Goal: Task Accomplishment & Management: Manage account settings

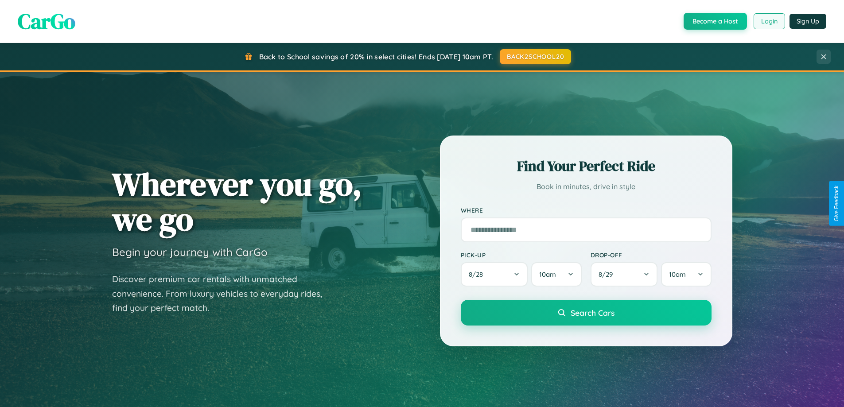
click at [769, 21] on button "Login" at bounding box center [769, 21] width 31 height 16
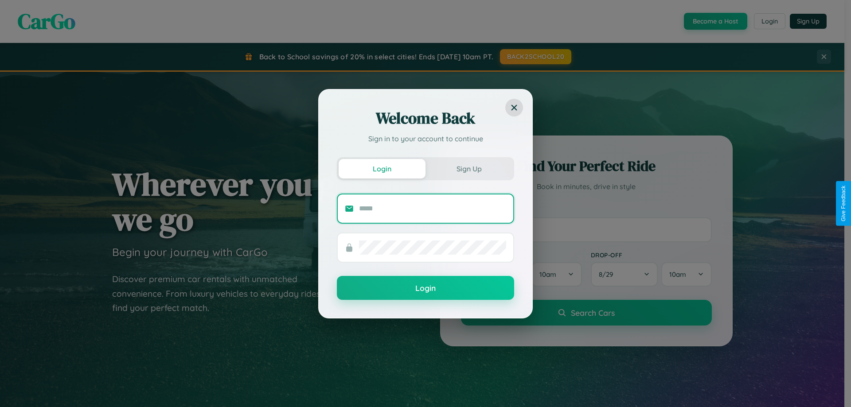
click at [432, 208] on input "text" at bounding box center [432, 209] width 147 height 14
type input "**********"
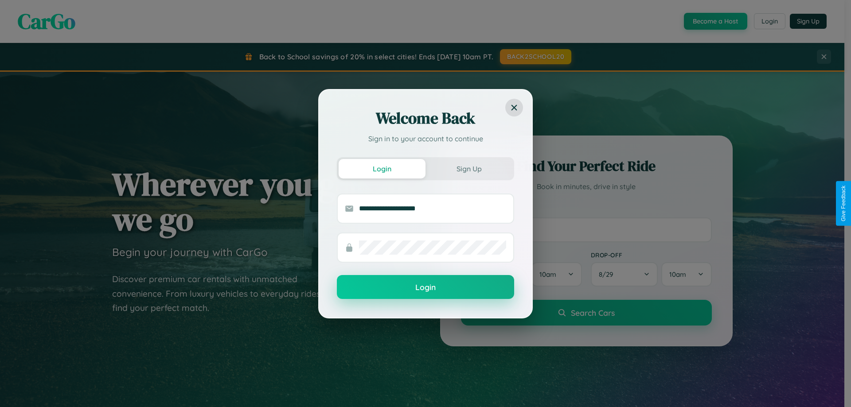
click at [425, 287] on button "Login" at bounding box center [425, 287] width 177 height 24
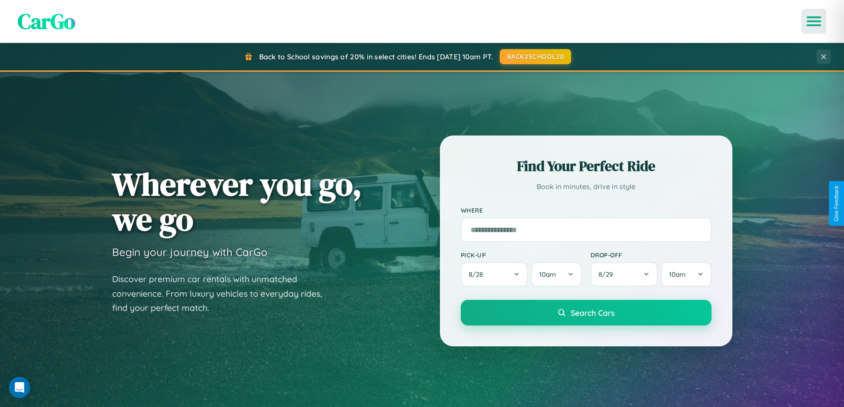
click at [814, 21] on icon "Open menu" at bounding box center [814, 21] width 13 height 8
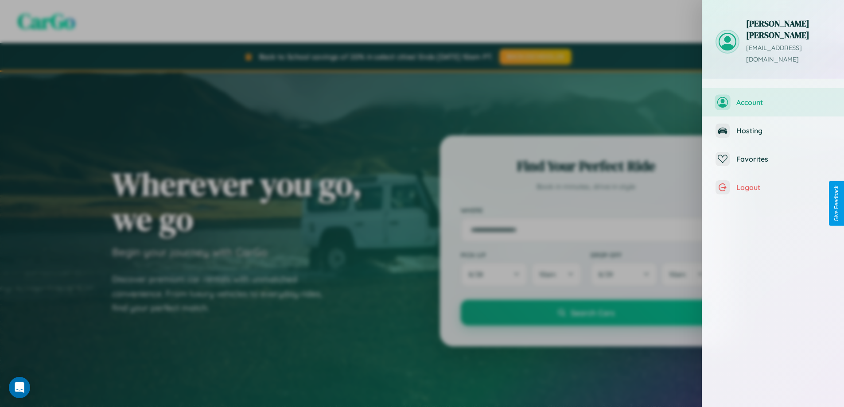
click at [773, 98] on span "Account" at bounding box center [783, 102] width 94 height 9
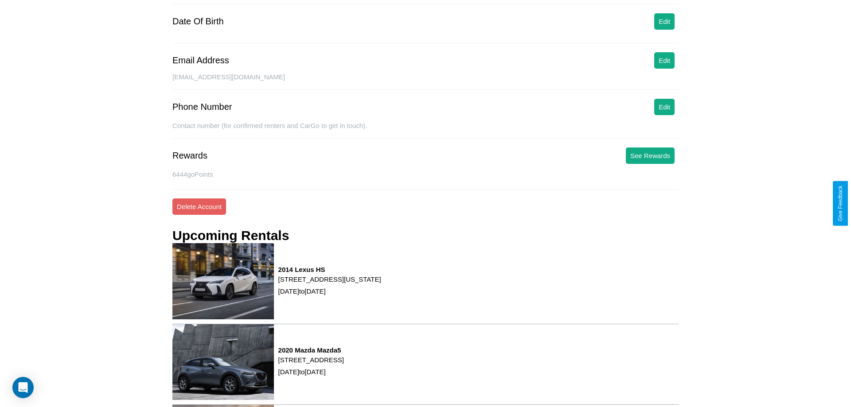
scroll to position [113, 0]
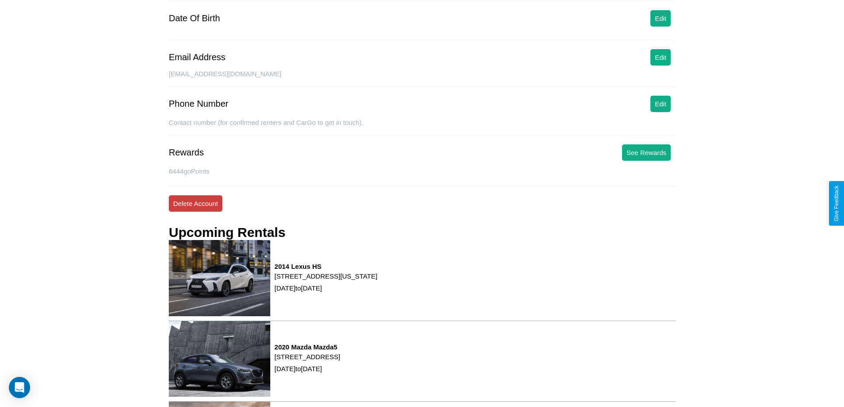
click at [195, 203] on button "Delete Account" at bounding box center [196, 203] width 54 height 16
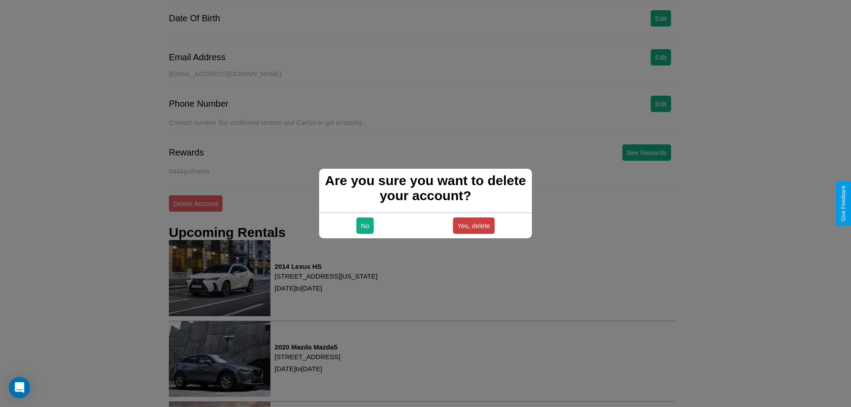
click at [473, 225] on button "Yes, delete" at bounding box center [474, 226] width 42 height 16
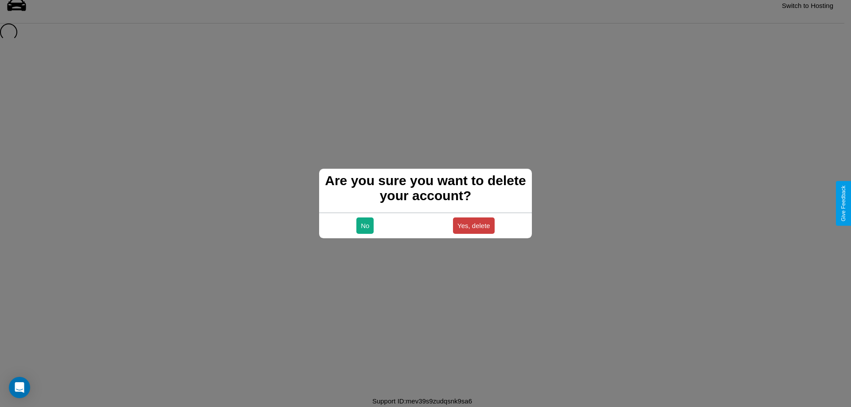
scroll to position [12, 0]
